Goal: Answer question/provide support

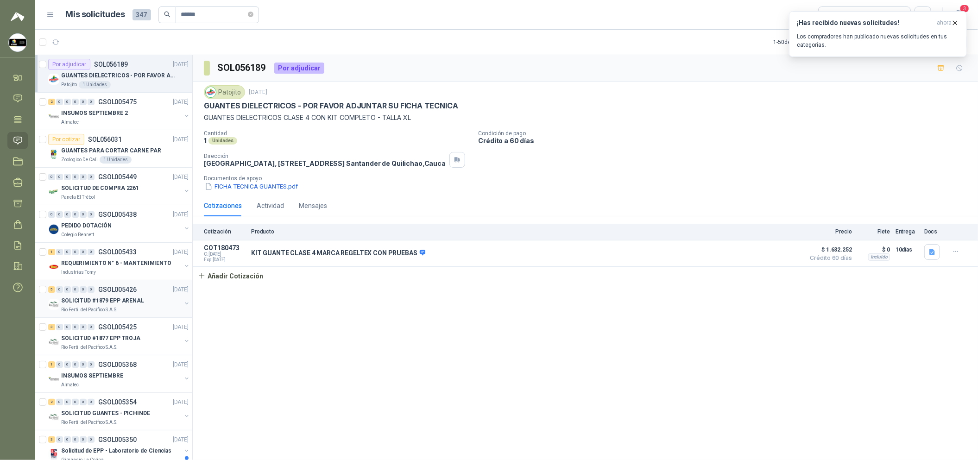
scroll to position [69, 0]
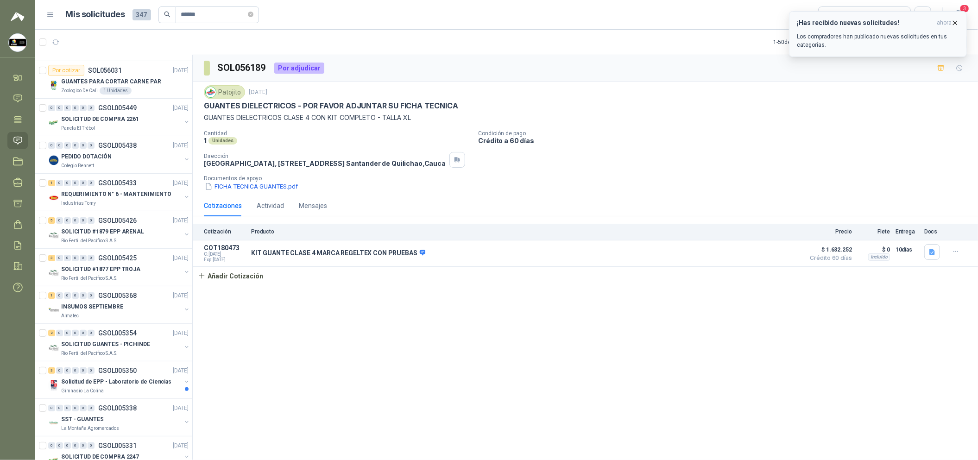
click at [955, 20] on icon "button" at bounding box center [955, 23] width 8 height 8
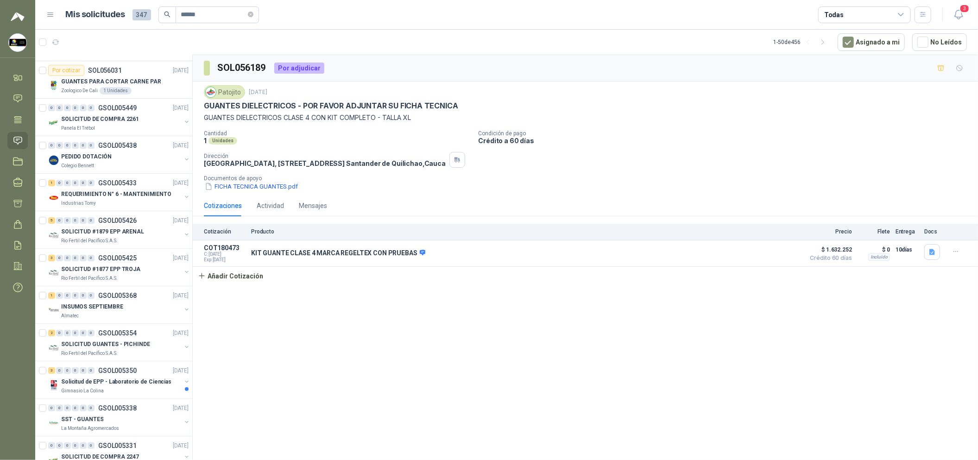
click at [956, 16] on icon "button" at bounding box center [959, 15] width 12 height 12
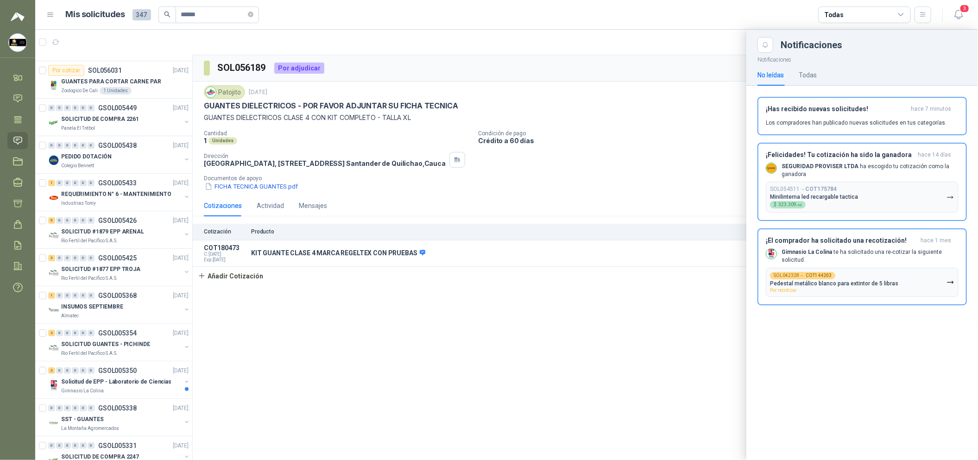
click at [701, 327] on div at bounding box center [506, 245] width 942 height 430
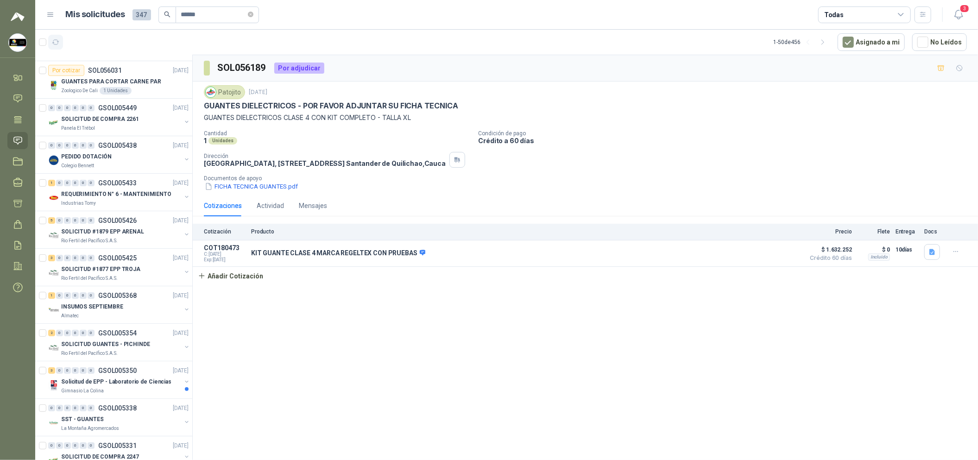
click at [57, 44] on icon "button" at bounding box center [55, 42] width 7 height 5
click at [252, 15] on icon "close-circle" at bounding box center [251, 15] width 6 height 6
click at [121, 238] on div "Rio Fertil del Pacífico S.A.S." at bounding box center [121, 240] width 120 height 7
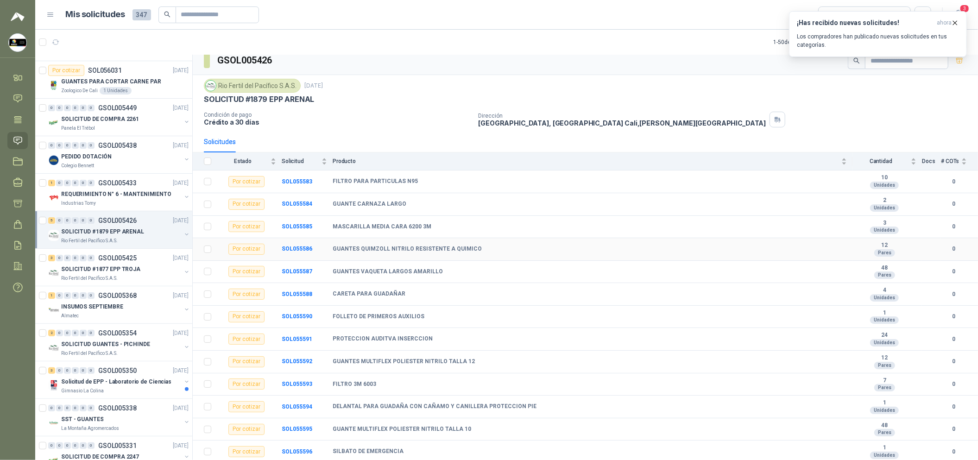
scroll to position [12, 0]
click at [119, 264] on div "SOLICITUD #1877 EPP TROJA" at bounding box center [121, 269] width 120 height 11
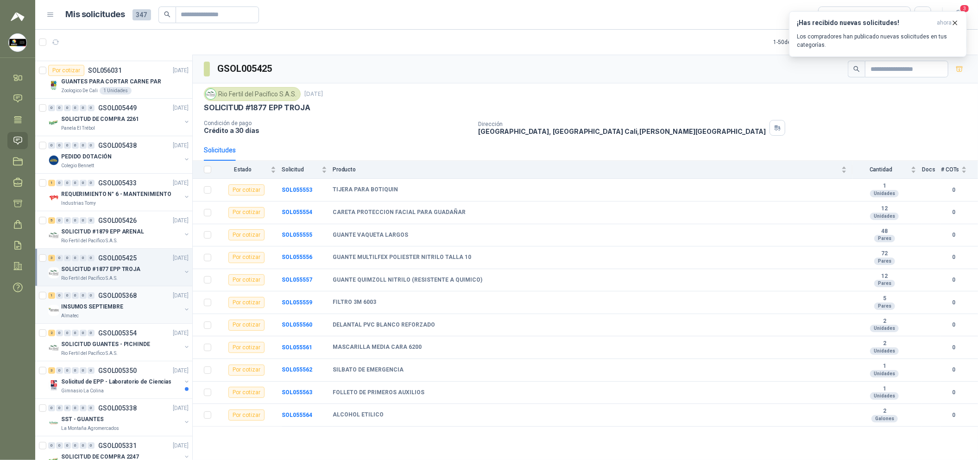
click at [118, 307] on p "INSUMOS SEPTIEMBRE" at bounding box center [92, 306] width 62 height 9
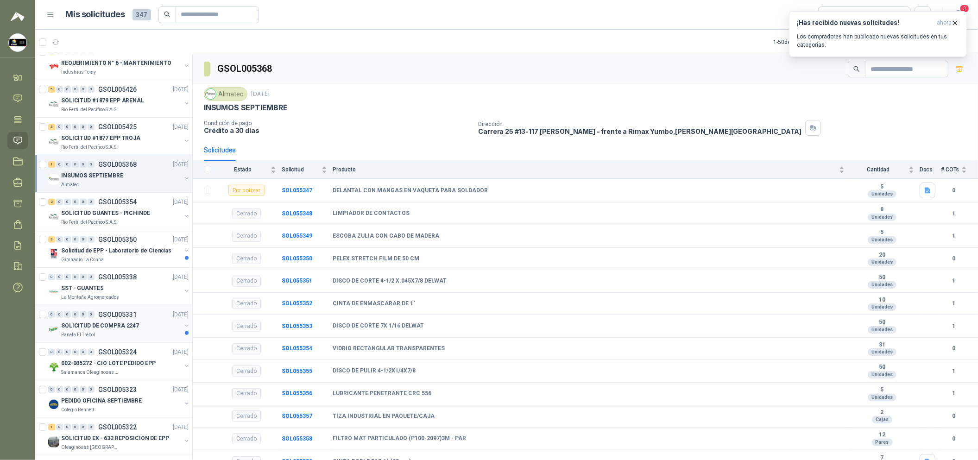
scroll to position [208, 0]
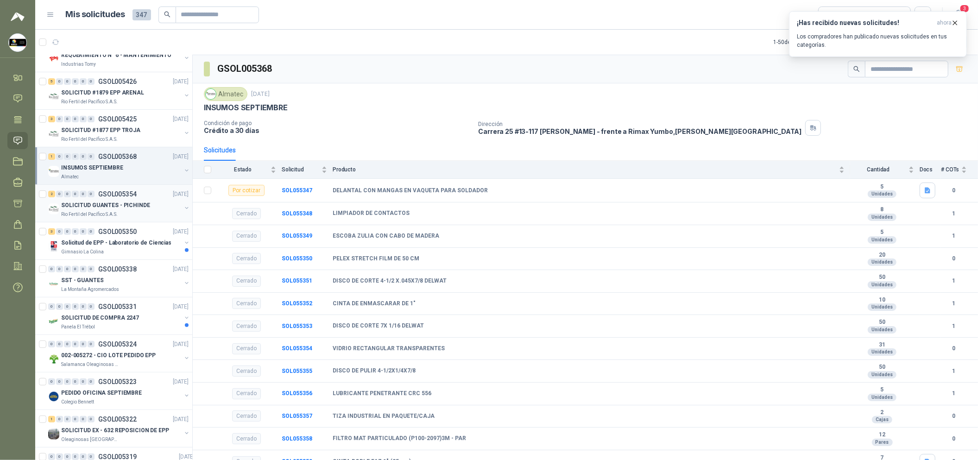
click at [133, 206] on p "SOLICITUD GUANTES - PICHINDE" at bounding box center [105, 205] width 89 height 9
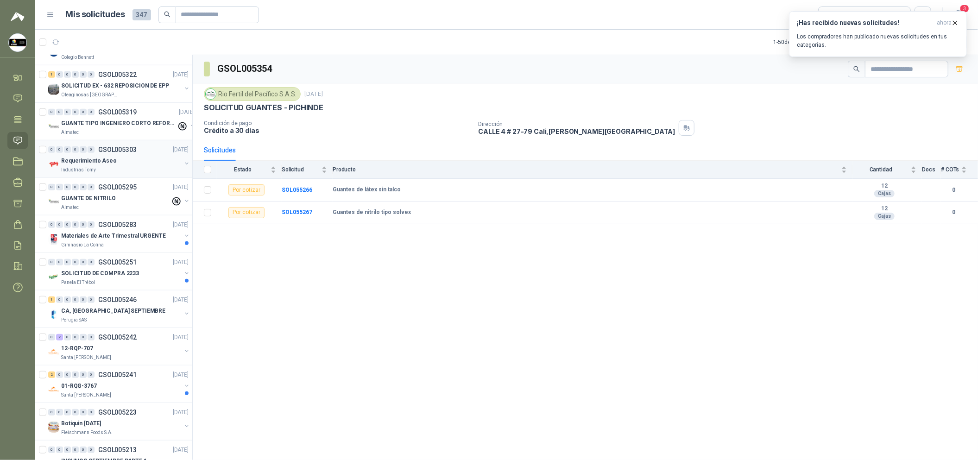
scroll to position [625, 0]
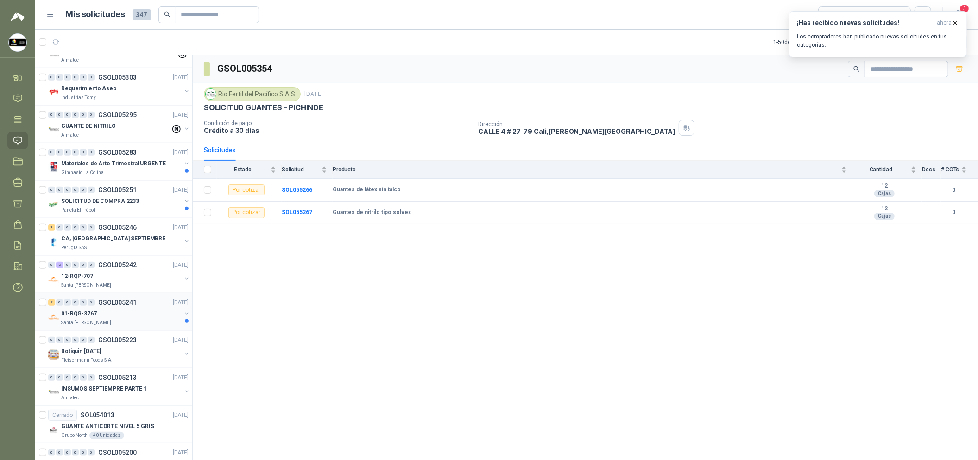
click at [149, 314] on div "01-RQG-3767" at bounding box center [121, 313] width 120 height 11
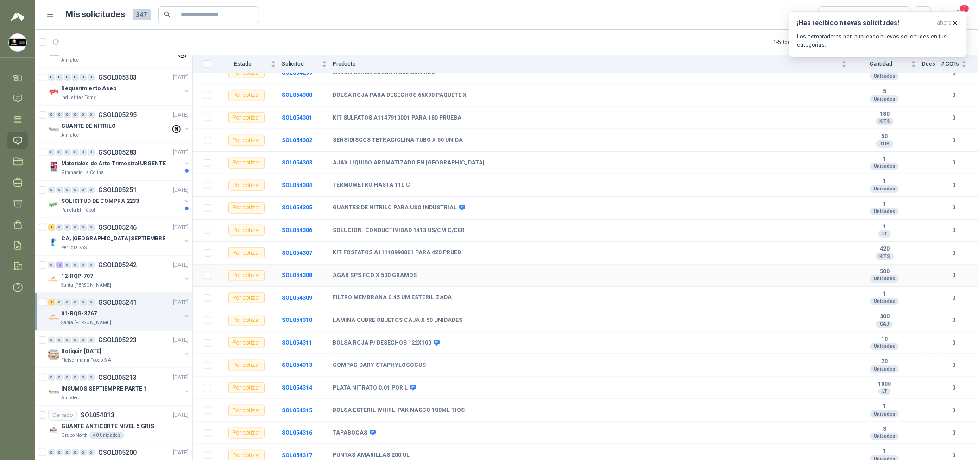
scroll to position [649, 0]
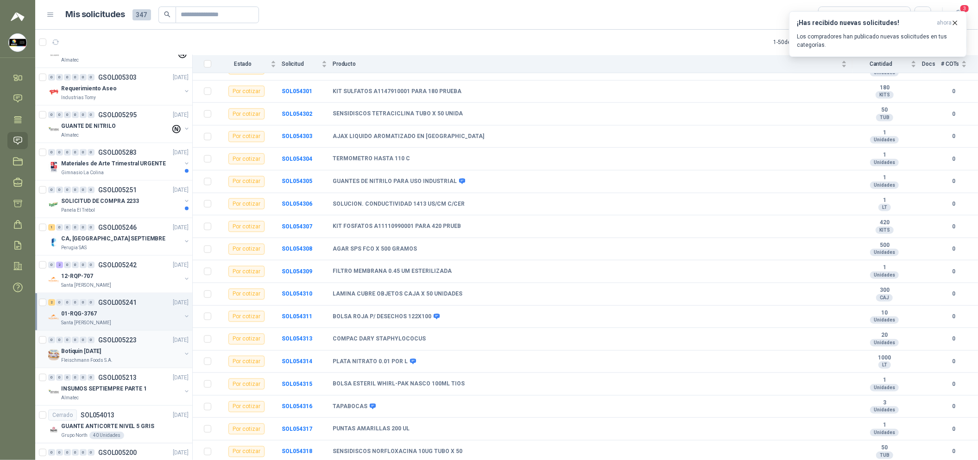
click at [88, 348] on div "Botiquin [DATE]" at bounding box center [121, 350] width 120 height 11
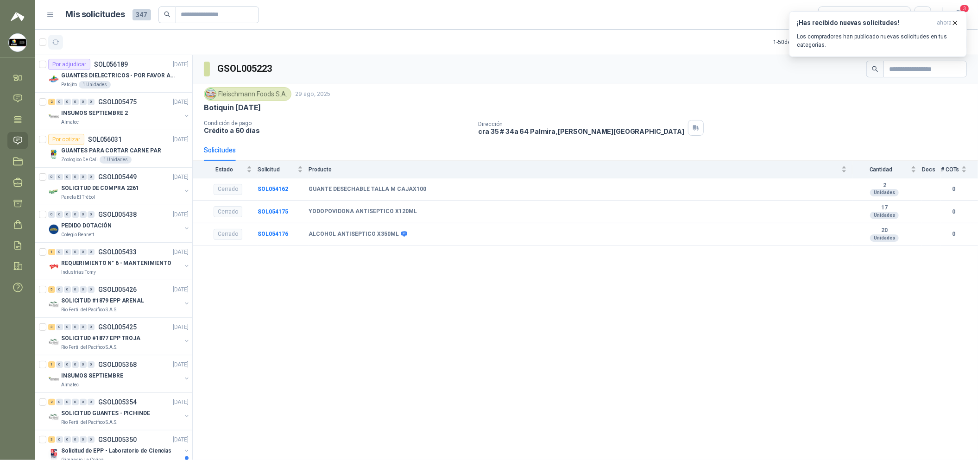
click at [53, 38] on icon "button" at bounding box center [56, 42] width 8 height 8
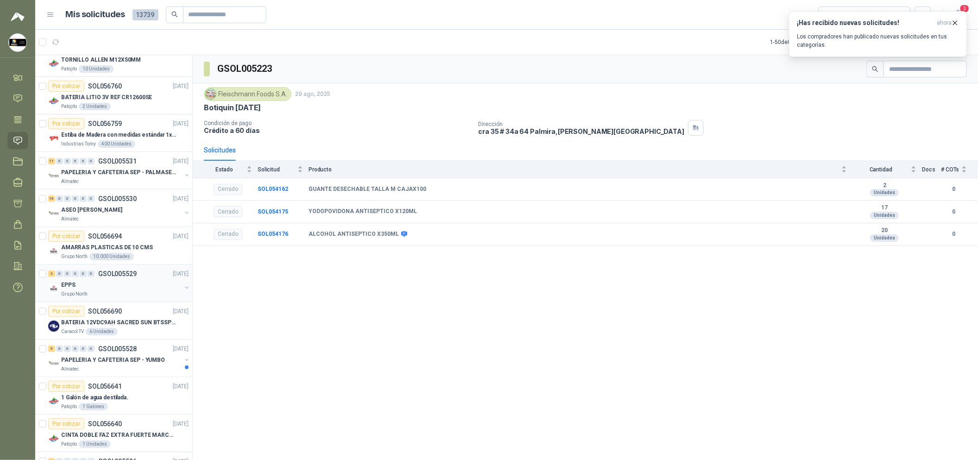
scroll to position [208, 0]
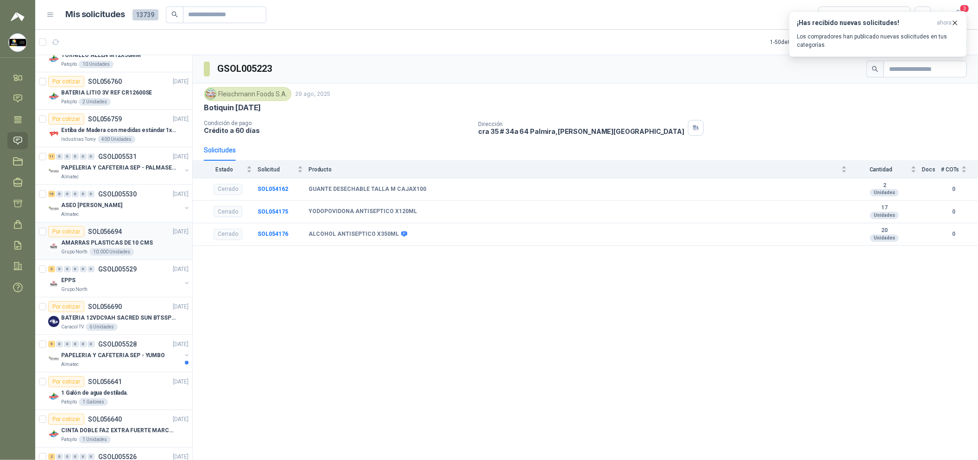
click at [135, 241] on p "AMARRAS PLASTICAS DE 10 CMS" at bounding box center [107, 243] width 92 height 9
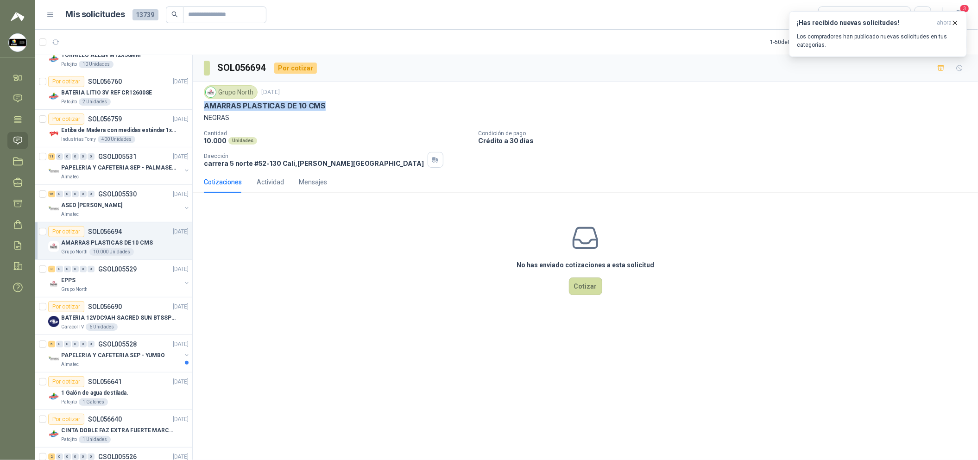
drag, startPoint x: 329, startPoint y: 103, endPoint x: 205, endPoint y: 106, distance: 124.2
click at [205, 106] on div "AMARRAS PLASTICAS DE 10 CMS" at bounding box center [585, 106] width 763 height 10
copy p "AMARRAS PLASTICAS DE 10 CMS"
click at [145, 290] on div "Grupo North" at bounding box center [121, 289] width 120 height 7
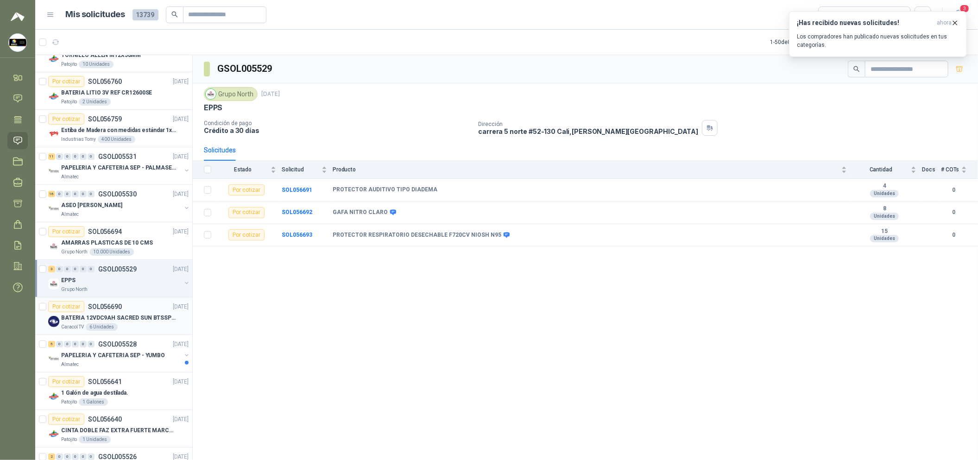
click at [156, 323] on div "Caracol TV 6 Unidades" at bounding box center [124, 326] width 127 height 7
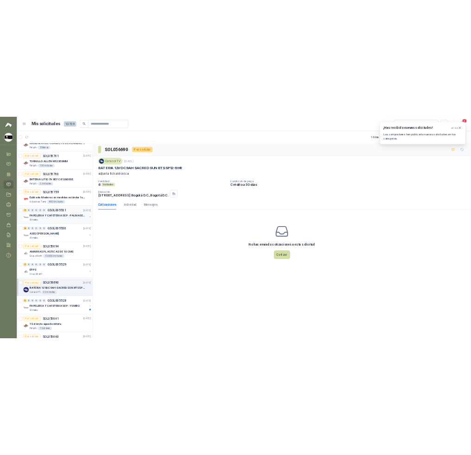
scroll to position [138, 0]
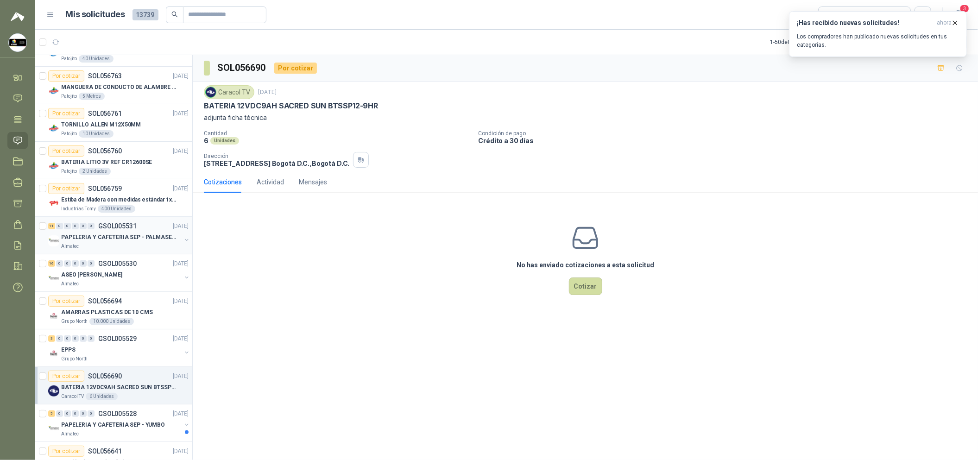
click at [138, 241] on p "PAPELERIA Y CAFETERIA SEP - PALMASECA" at bounding box center [118, 237] width 115 height 9
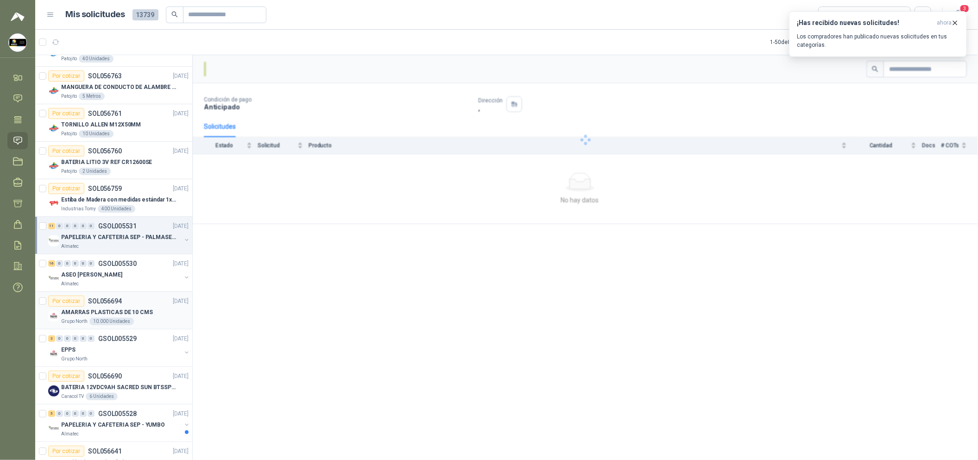
click at [152, 303] on div "Por cotizar SOL056694 [DATE]" at bounding box center [118, 300] width 140 height 11
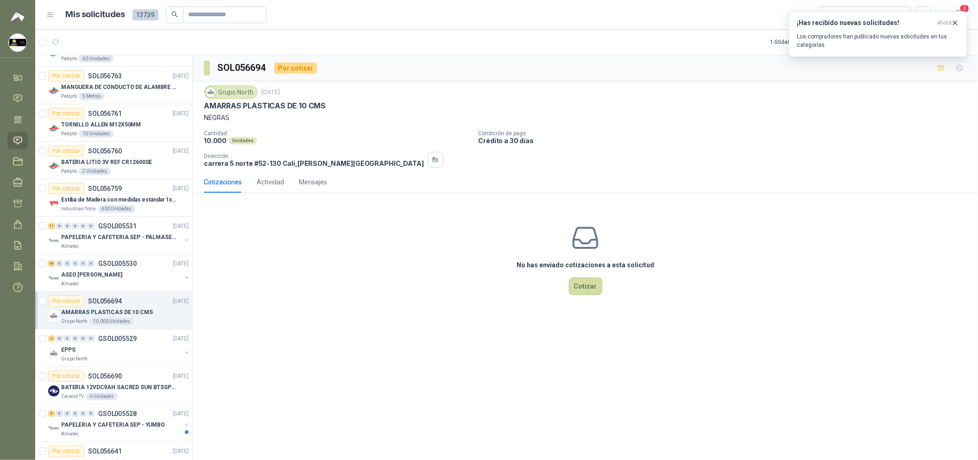
click at [588, 298] on div "No has enviado cotizaciones a esta solicitud Cotizar" at bounding box center [585, 259] width 785 height 118
click at [589, 292] on button "Cotizar" at bounding box center [585, 286] width 33 height 18
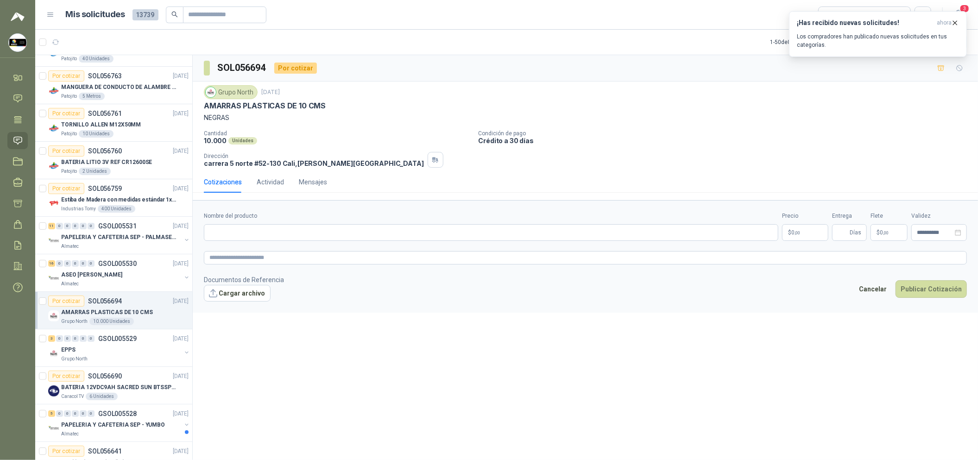
click at [319, 223] on div "Nombre del producto" at bounding box center [491, 226] width 574 height 29
click at [326, 235] on input "Nombre del producto" at bounding box center [491, 232] width 574 height 17
paste input "**********"
type input "**********"
click at [284, 254] on textarea at bounding box center [585, 257] width 763 height 13
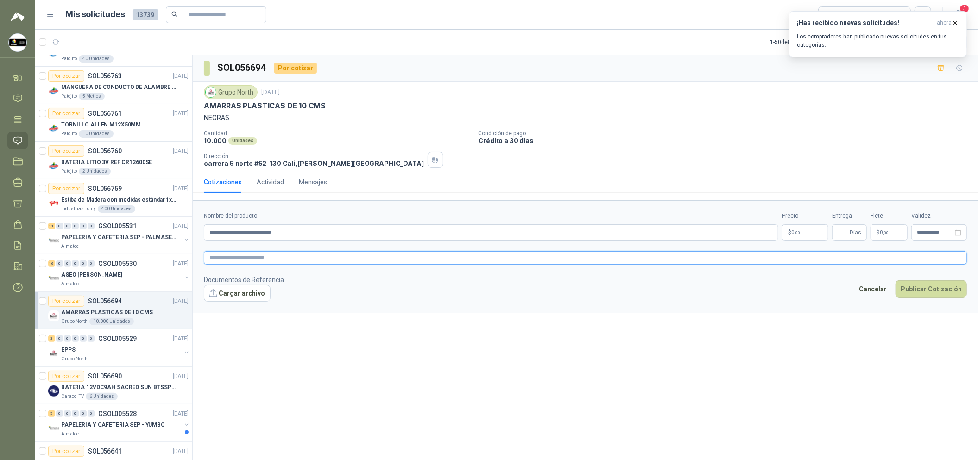
paste textarea "**********"
type textarea "**********"
click at [806, 237] on body "[PERSON_NAME] Soluciones Industriales D&D Inicio Chat Tareas Solicitudes Licita…" at bounding box center [489, 230] width 978 height 460
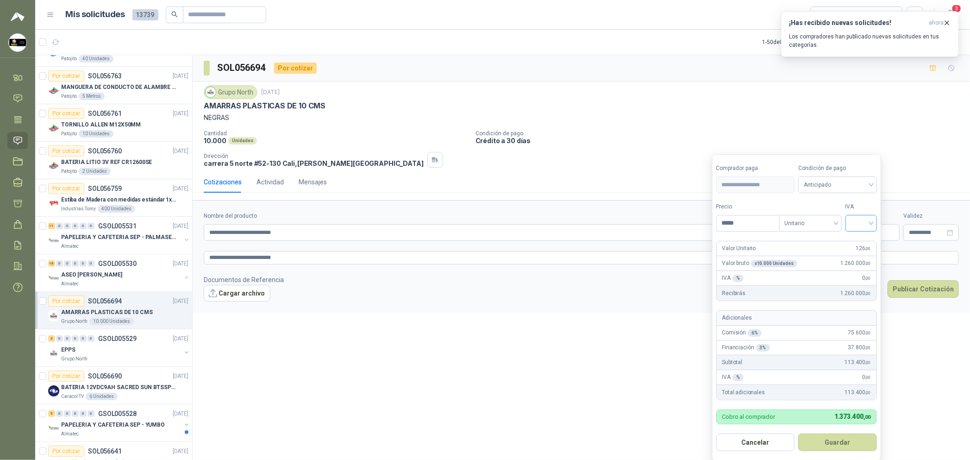
type input "*****"
click at [854, 226] on input "search" at bounding box center [861, 222] width 20 height 14
click at [848, 248] on div "19 5 19% 5% 0%" at bounding box center [864, 257] width 32 height 48
click at [856, 243] on div "19%" at bounding box center [863, 243] width 17 height 10
click at [841, 188] on span "Anticipado" at bounding box center [839, 185] width 69 height 14
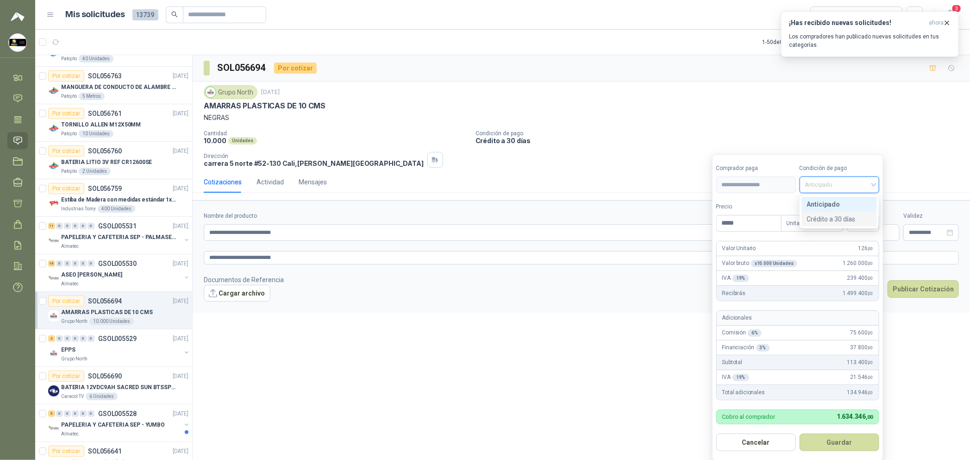
click at [836, 218] on div "Crédito a 30 días" at bounding box center [839, 219] width 65 height 10
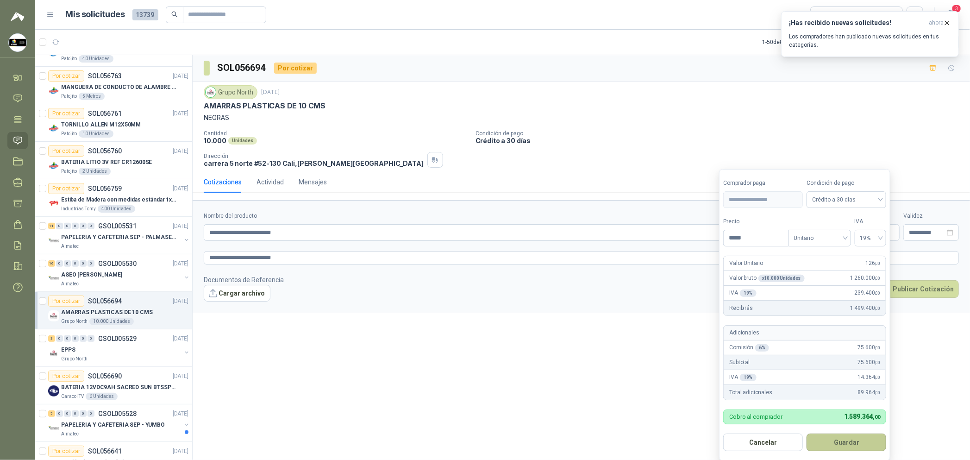
click at [836, 442] on button "Guardar" at bounding box center [847, 442] width 80 height 18
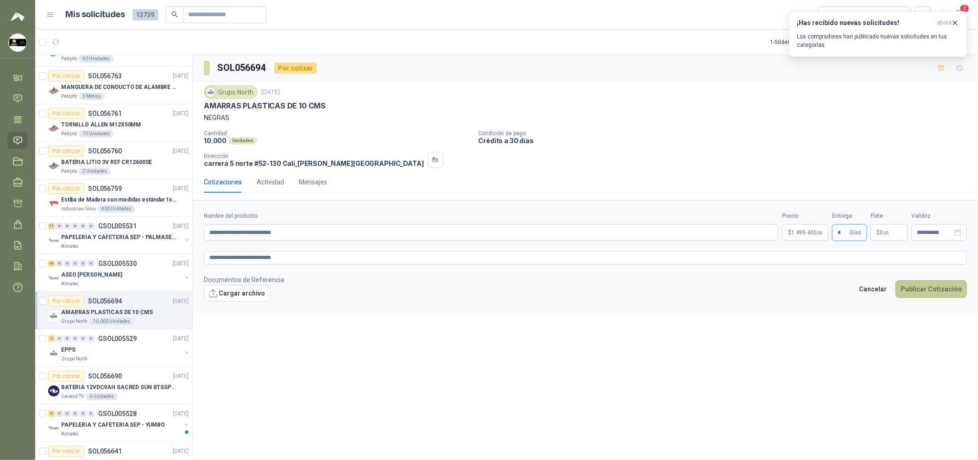
type input "*"
click at [947, 283] on button "Publicar Cotización" at bounding box center [930, 289] width 71 height 18
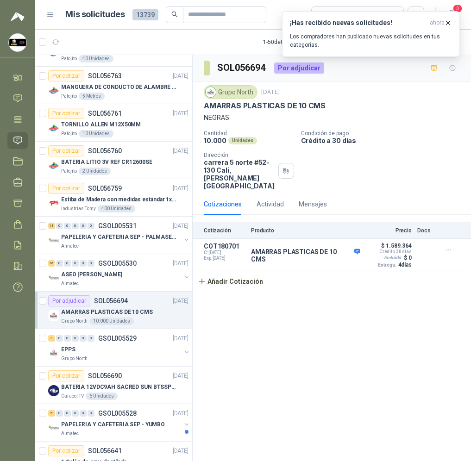
click at [337, 115] on p "NEGRAS" at bounding box center [332, 118] width 256 height 10
drag, startPoint x: 333, startPoint y: 103, endPoint x: 205, endPoint y: 108, distance: 127.9
click at [205, 108] on div "AMARRAS PLASTICAS DE 10 CMS" at bounding box center [332, 106] width 256 height 10
copy p "AMARRAS PLASTICAS DE 10 CMS"
click at [446, 23] on icon "button" at bounding box center [448, 23] width 8 height 8
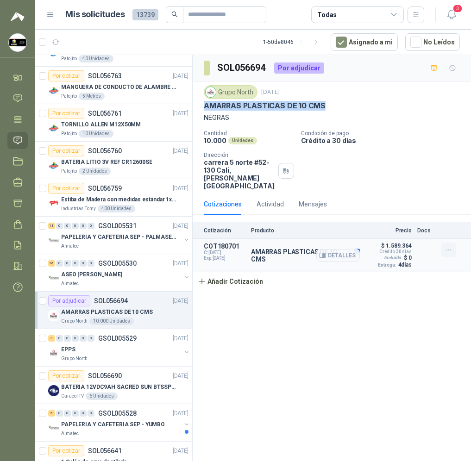
click at [449, 246] on icon "button" at bounding box center [449, 250] width 8 height 8
click at [441, 202] on button "Editar" at bounding box center [430, 206] width 74 height 15
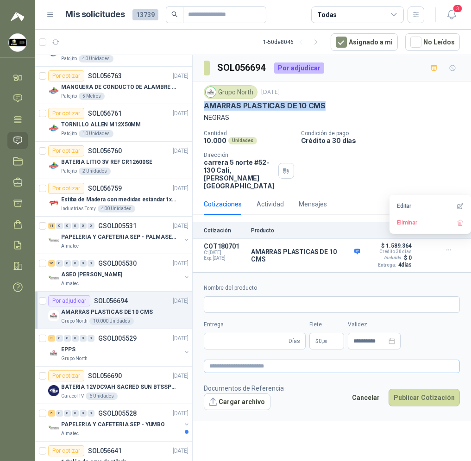
type input "**********"
type input "*"
type textarea "**********"
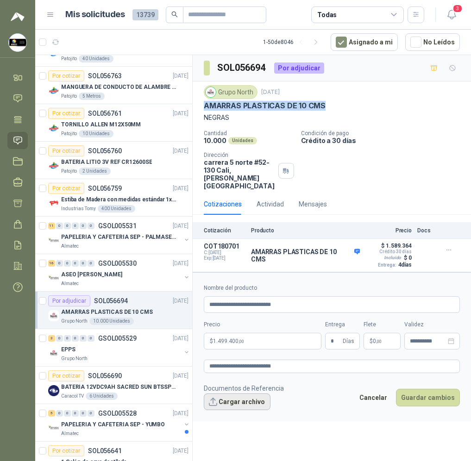
click at [252, 397] on button "Cargar archivo" at bounding box center [237, 402] width 67 height 17
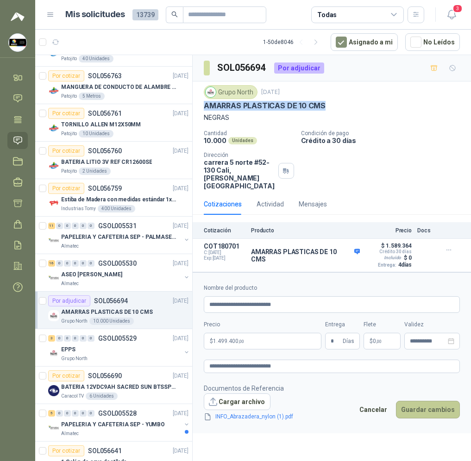
click at [431, 401] on button "Guardar cambios" at bounding box center [428, 410] width 64 height 18
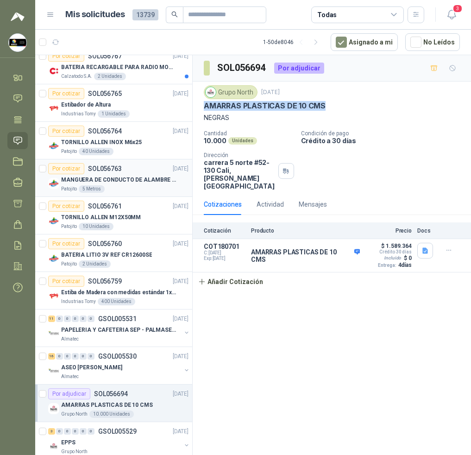
scroll to position [69, 0]
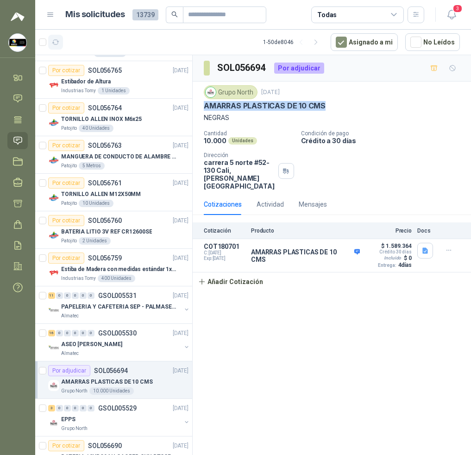
click at [57, 38] on icon "button" at bounding box center [56, 42] width 8 height 8
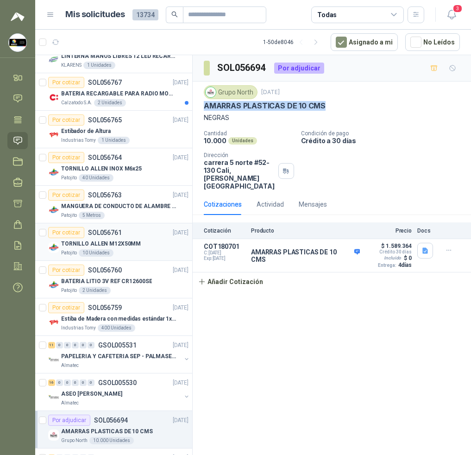
scroll to position [0, 0]
